Goal: Register for event/course

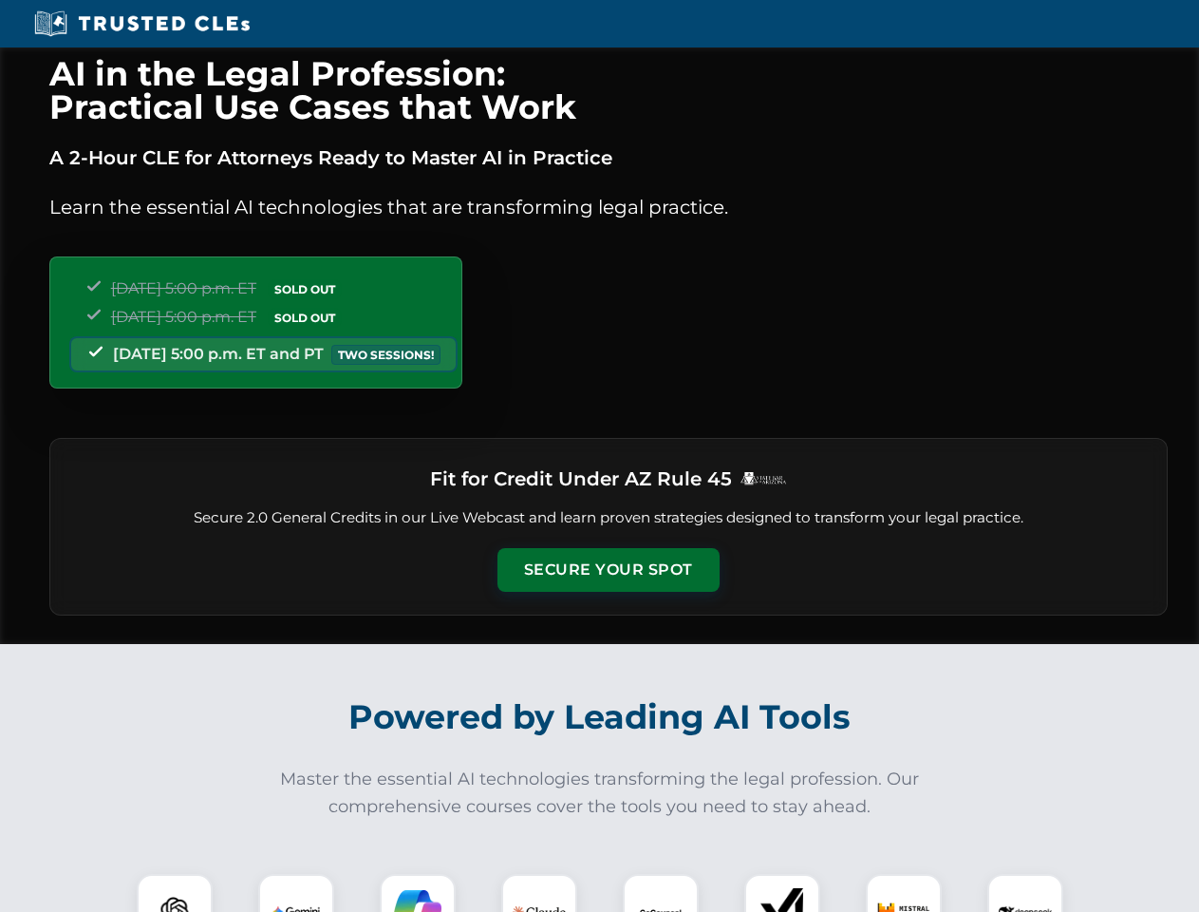
click at [608, 570] on button "Secure Your Spot" at bounding box center [609, 570] width 222 height 44
click at [175, 893] on img at bounding box center [174, 911] width 55 height 55
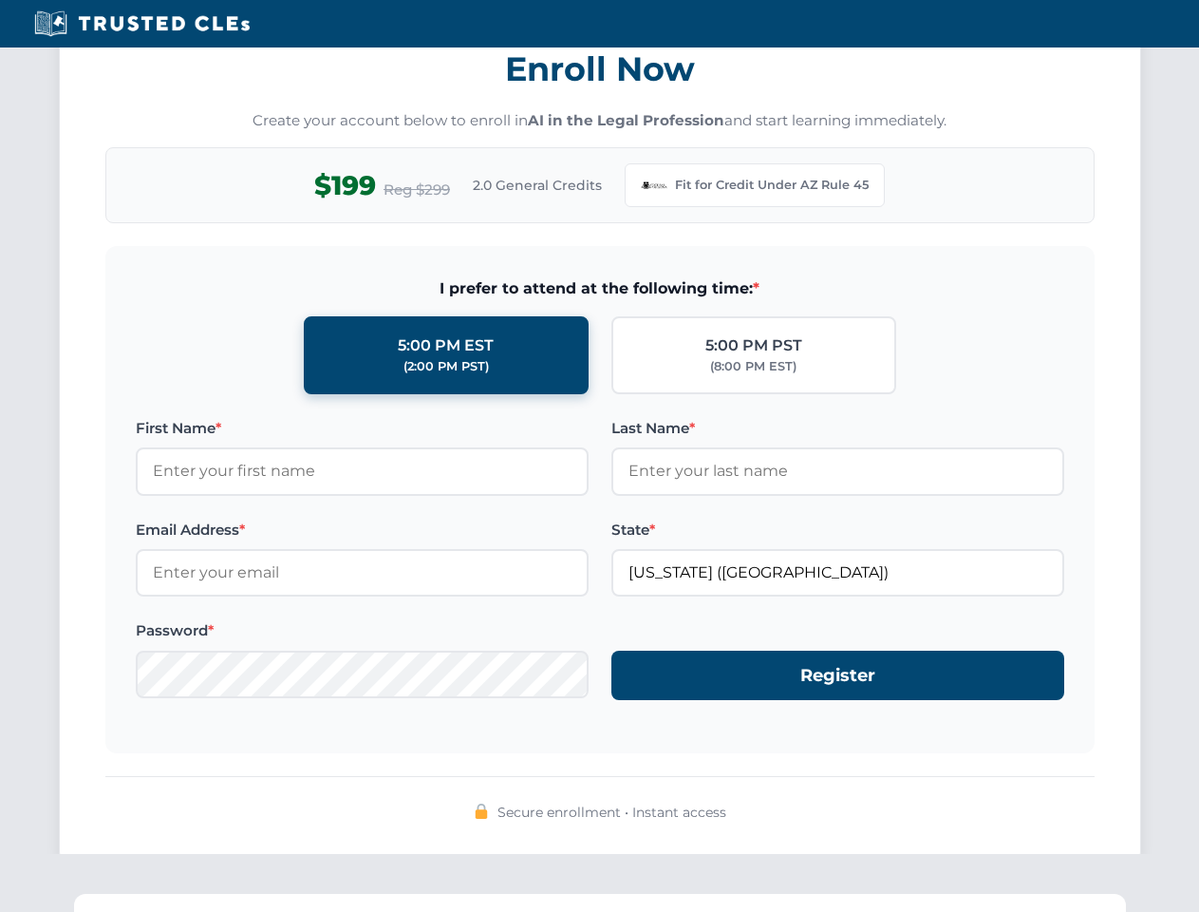
scroll to position [1851, 0]
